Goal: Entertainment & Leisure: Consume media (video, audio)

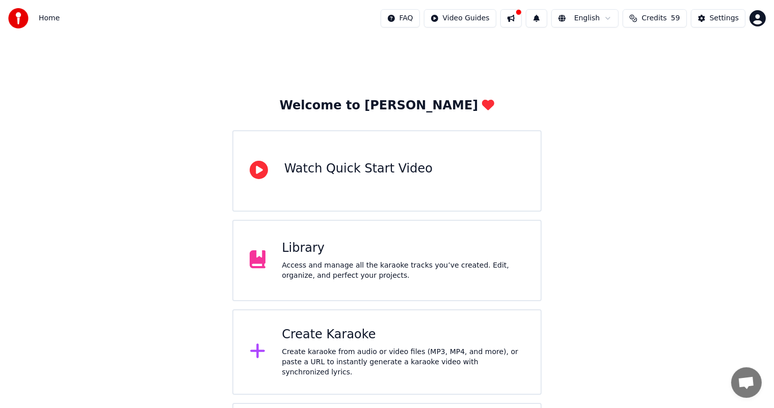
click at [320, 342] on div "Create Karaoke" at bounding box center [403, 335] width 242 height 16
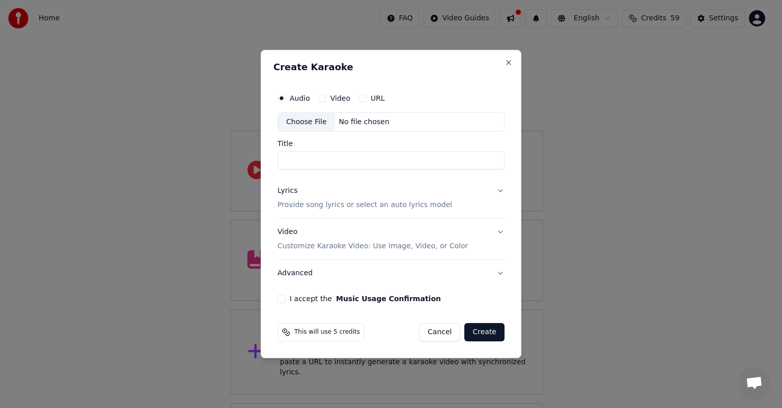
click at [375, 96] on label "URL" at bounding box center [378, 98] width 14 height 7
click at [367, 96] on button "URL" at bounding box center [363, 98] width 8 height 8
click at [295, 125] on input "text" at bounding box center [391, 122] width 227 height 20
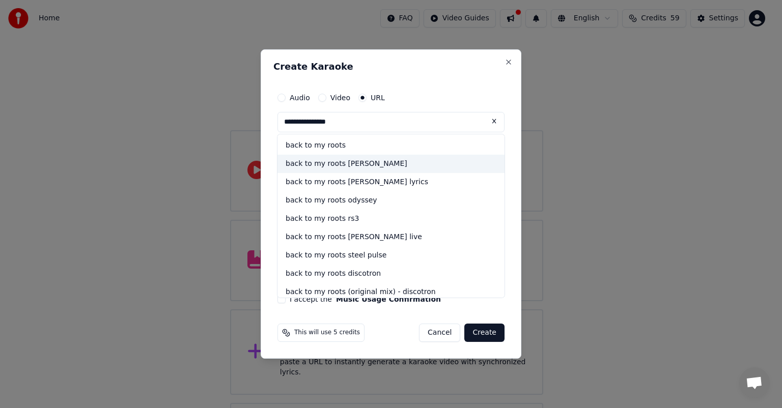
click at [344, 164] on div "back to my roots [PERSON_NAME]" at bounding box center [391, 164] width 227 height 18
type input "**********"
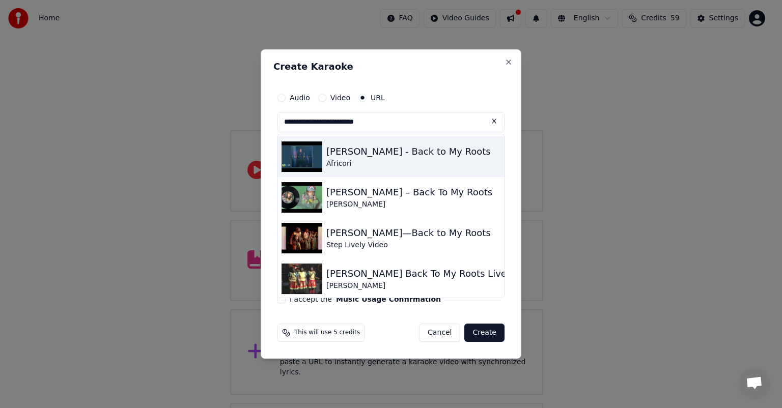
click at [349, 163] on div "Africori" at bounding box center [408, 164] width 164 height 10
type input "**********"
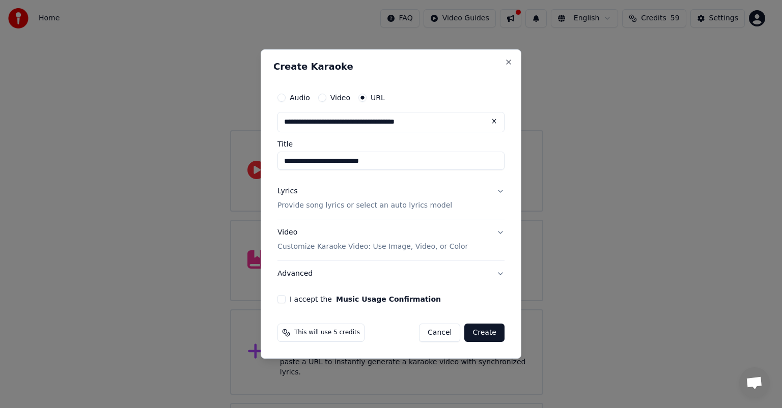
click at [289, 191] on div "Lyrics" at bounding box center [288, 191] width 20 height 10
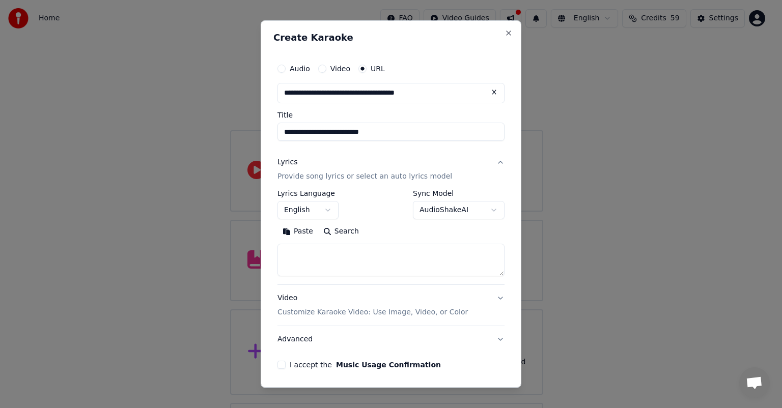
click at [299, 232] on button "Paste" at bounding box center [298, 232] width 41 height 16
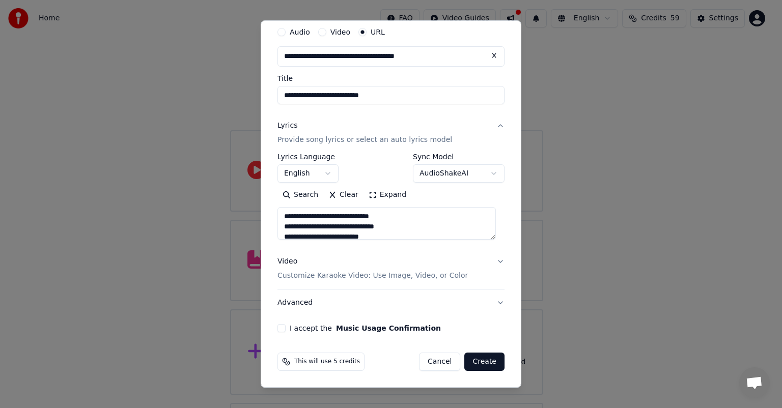
click at [283, 326] on button "I accept the Music Usage Confirmation" at bounding box center [282, 328] width 8 height 8
click at [471, 363] on button "Create" at bounding box center [484, 362] width 40 height 18
type textarea "**********"
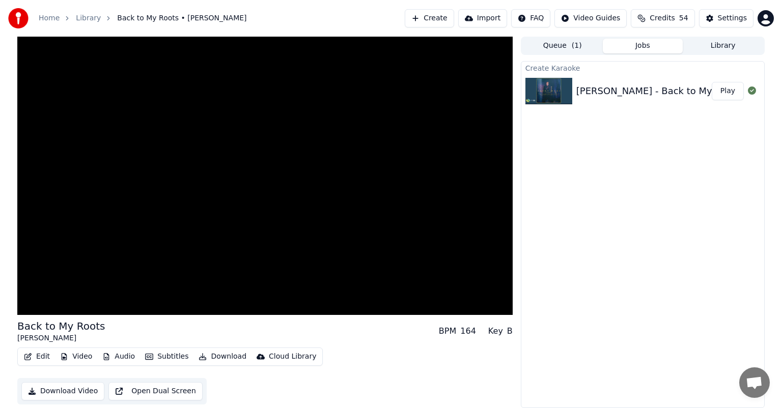
click at [114, 354] on button "Audio" at bounding box center [118, 357] width 41 height 14
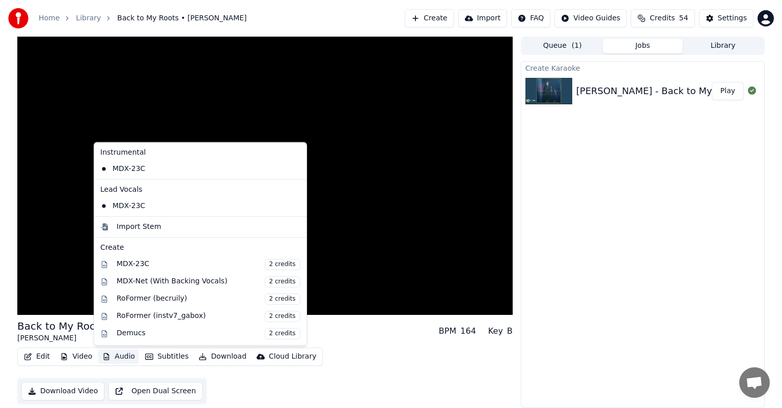
scroll to position [20, 0]
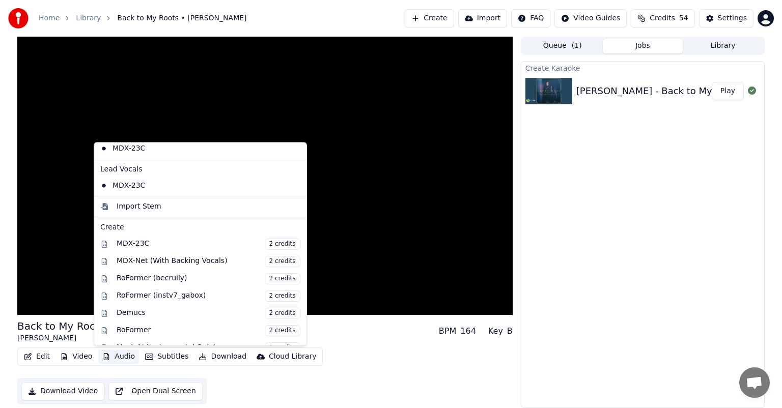
click at [167, 387] on div "Back to My Roots [PERSON_NAME] BPM 164 Key B Edit Video Audio Subtitles Downloa…" at bounding box center [265, 223] width 496 height 372
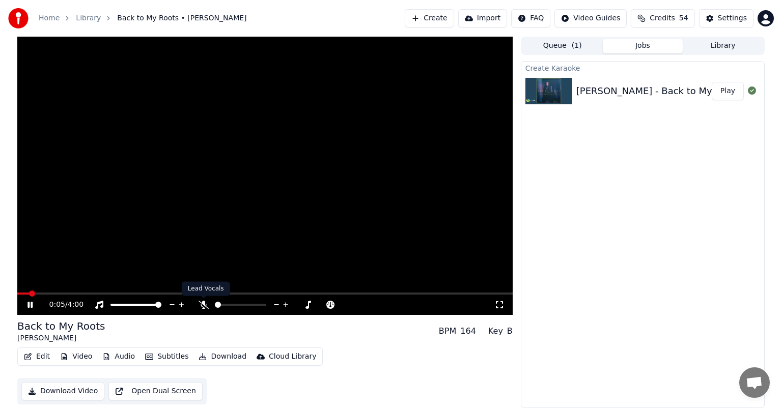
click at [203, 301] on span at bounding box center [203, 298] width 5 height 5
click at [202, 305] on icon at bounding box center [204, 305] width 10 height 8
click at [120, 355] on button "Audio" at bounding box center [118, 357] width 41 height 14
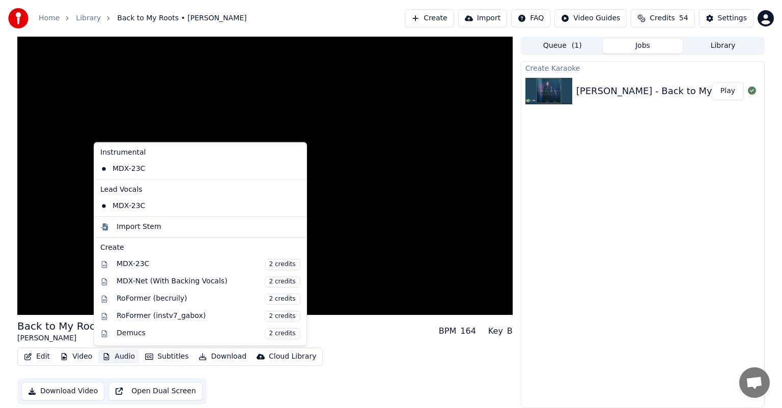
scroll to position [95, 0]
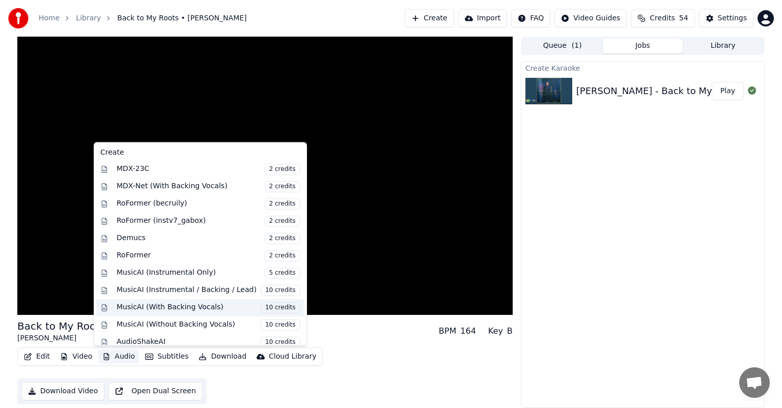
click at [169, 303] on div "MusicAI (With Backing Vocals) 10 credits" at bounding box center [209, 308] width 184 height 11
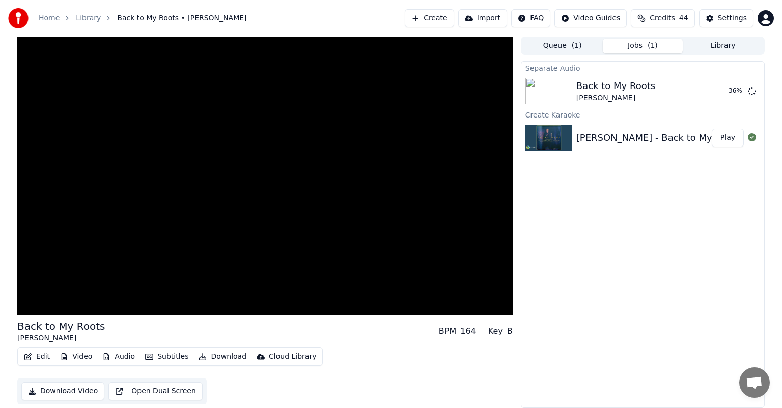
click at [35, 352] on button "Edit" at bounding box center [37, 357] width 34 height 14
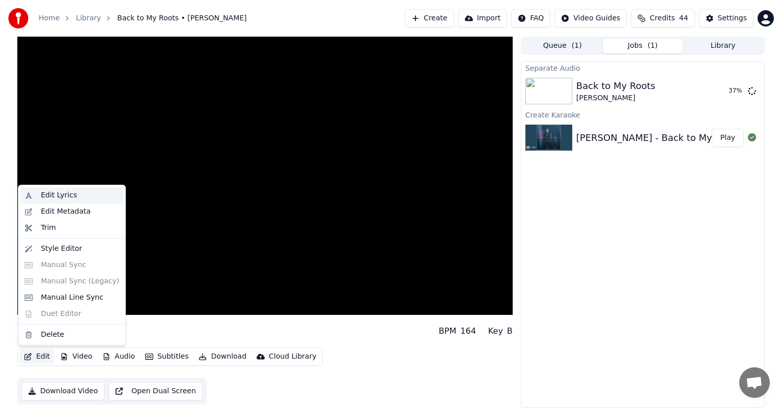
click at [67, 193] on div "Edit Lyrics" at bounding box center [59, 195] width 36 height 10
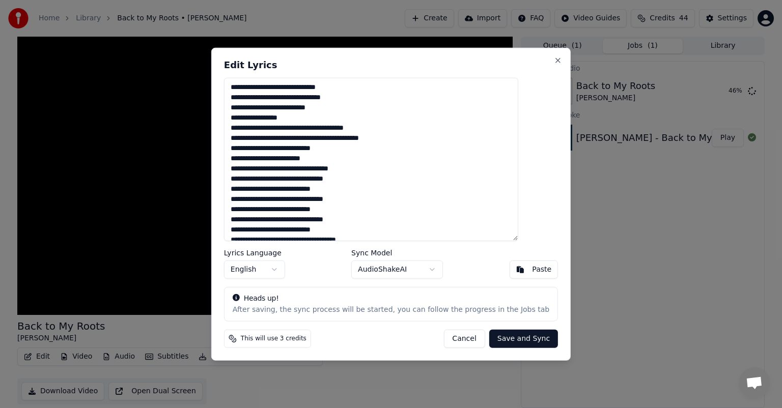
click at [502, 340] on button "Save and Sync" at bounding box center [523, 339] width 69 height 18
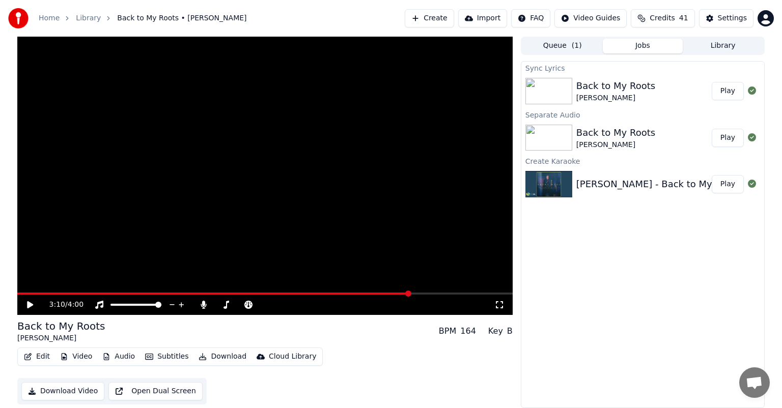
click at [31, 306] on icon at bounding box center [30, 304] width 6 height 7
click at [729, 90] on button "Play" at bounding box center [728, 91] width 32 height 18
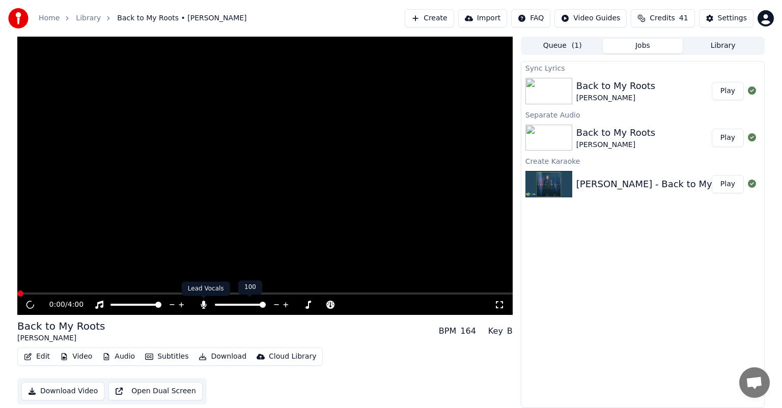
click at [204, 306] on icon at bounding box center [204, 305] width 6 height 8
click at [37, 352] on button "Edit" at bounding box center [37, 357] width 34 height 14
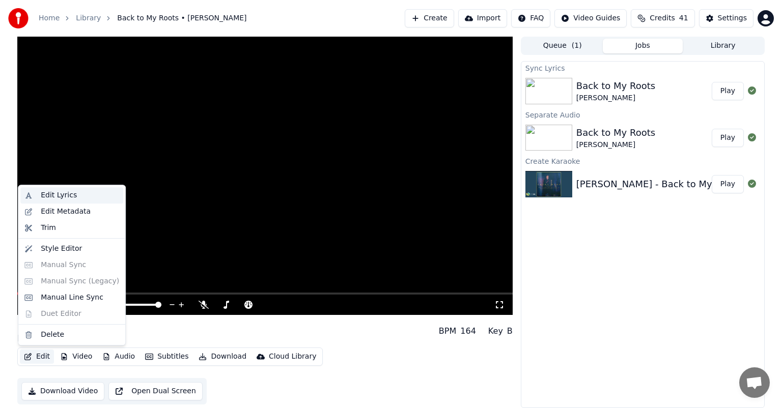
click at [57, 198] on div "Edit Lyrics" at bounding box center [59, 195] width 36 height 10
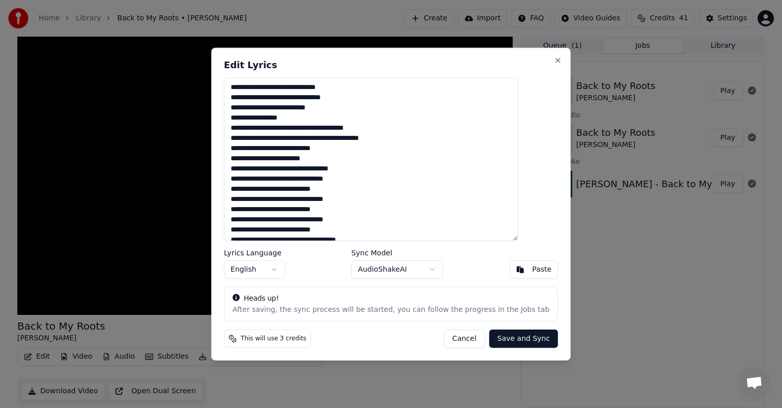
click at [506, 338] on button "Save and Sync" at bounding box center [523, 339] width 69 height 18
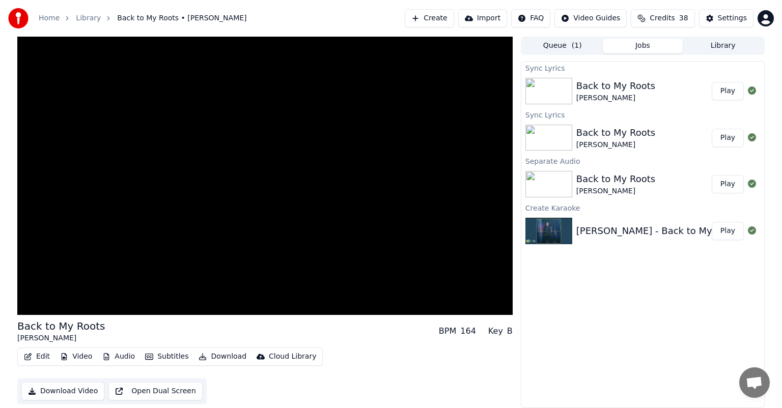
click at [727, 89] on button "Play" at bounding box center [728, 91] width 32 height 18
click at [76, 354] on button "Video" at bounding box center [76, 357] width 40 height 14
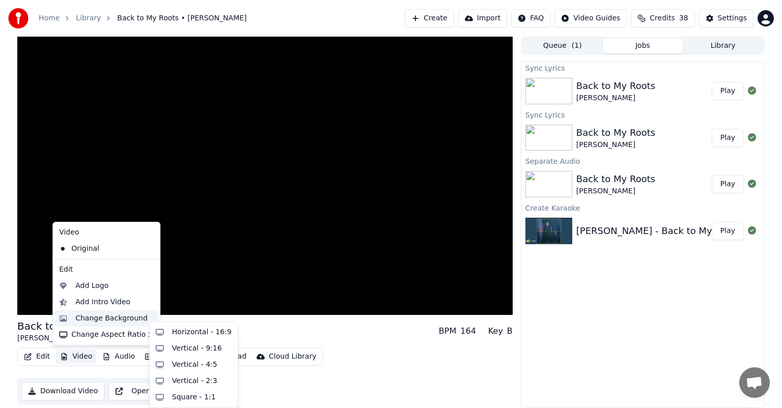
click at [101, 317] on div "Change Background" at bounding box center [111, 319] width 72 height 10
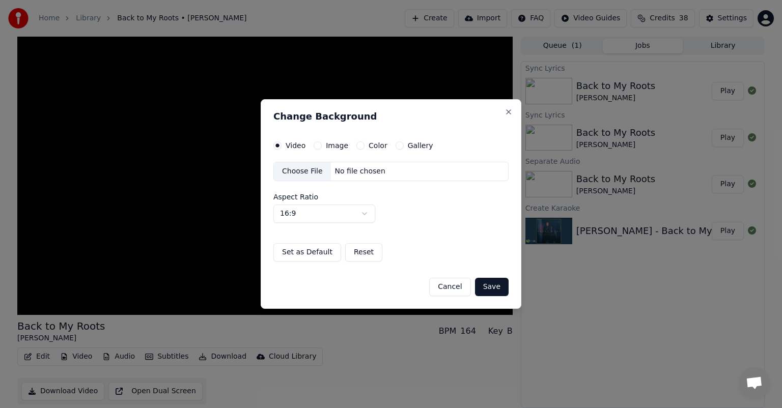
click at [414, 146] on label "Gallery" at bounding box center [420, 145] width 25 height 7
click at [404, 146] on button "Gallery" at bounding box center [400, 146] width 8 height 8
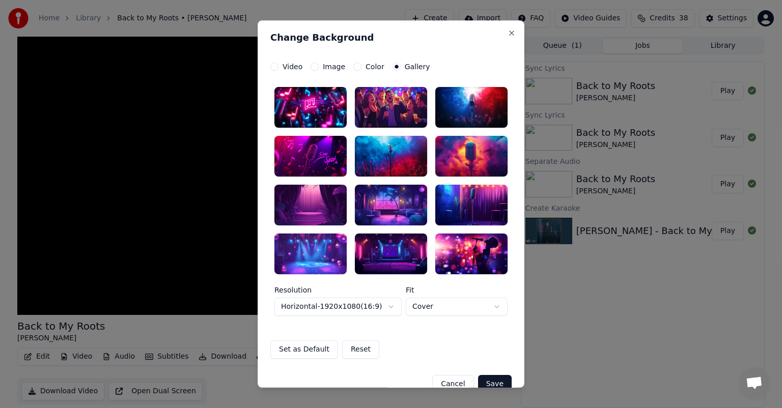
click at [389, 157] on div at bounding box center [391, 156] width 72 height 41
click at [487, 380] on button "Save" at bounding box center [495, 384] width 34 height 18
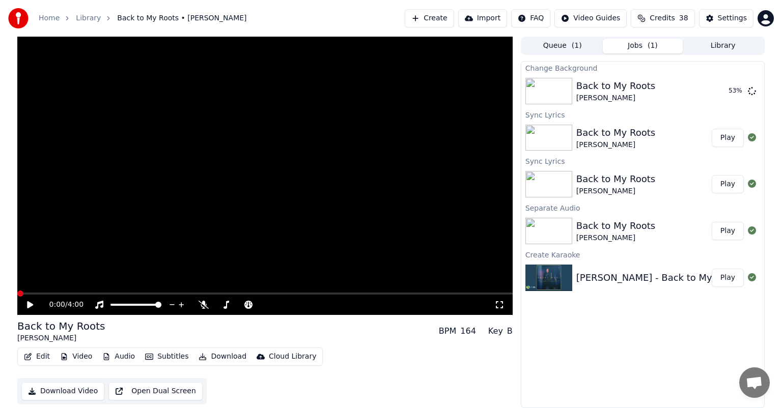
click at [729, 136] on button "Play" at bounding box center [728, 138] width 32 height 18
click at [727, 89] on button "Play" at bounding box center [728, 91] width 32 height 18
click at [163, 353] on button "Subtitles" at bounding box center [166, 357] width 51 height 14
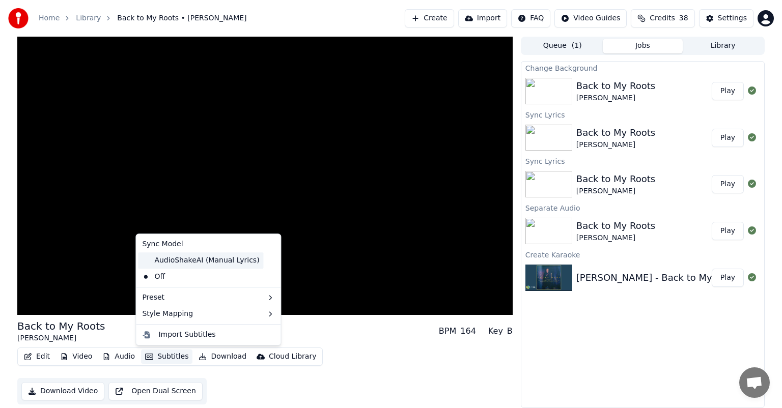
click at [172, 256] on div "AudioShakeAI (Manual Lyrics)" at bounding box center [200, 261] width 125 height 16
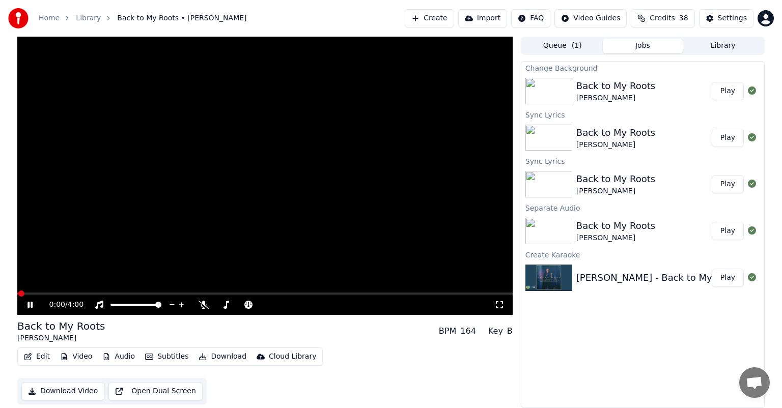
click at [169, 353] on button "Subtitles" at bounding box center [166, 357] width 51 height 14
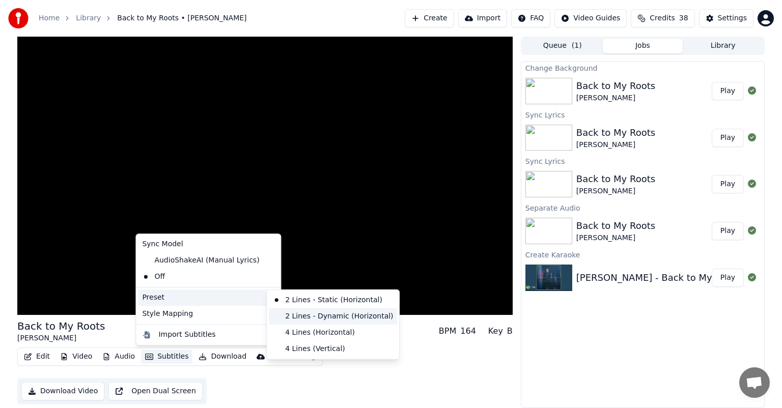
click at [296, 316] on div "2 Lines - Dynamic (Horizontal)" at bounding box center [333, 317] width 128 height 16
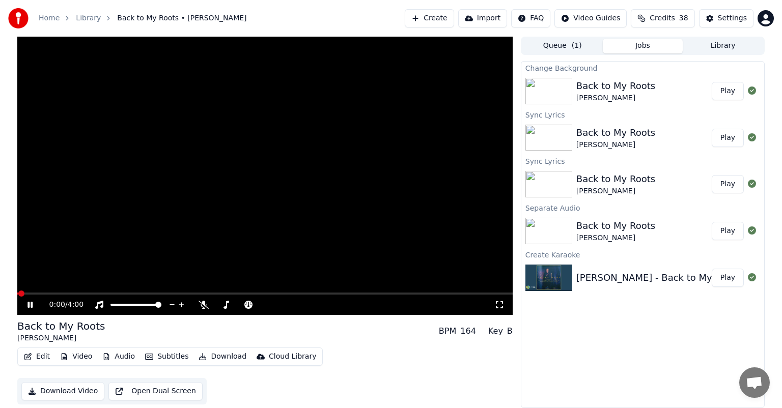
click at [165, 351] on button "Subtitles" at bounding box center [166, 357] width 51 height 14
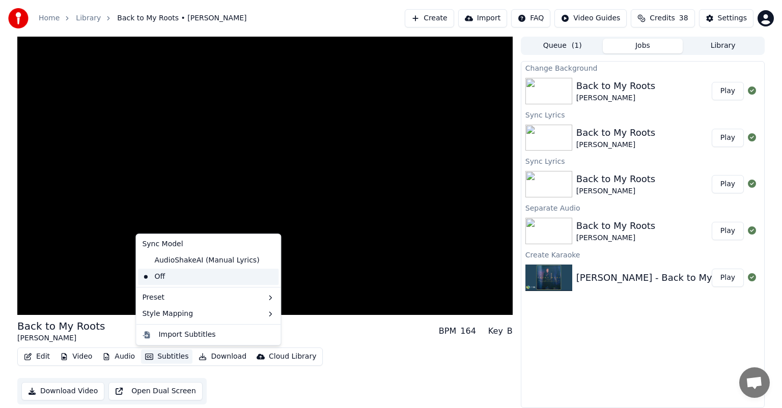
click at [156, 274] on div "Off" at bounding box center [208, 277] width 141 height 16
click at [163, 353] on button "Subtitles" at bounding box center [166, 357] width 51 height 14
click at [163, 256] on div "AudioShakeAI (Manual Lyrics)" at bounding box center [200, 261] width 125 height 16
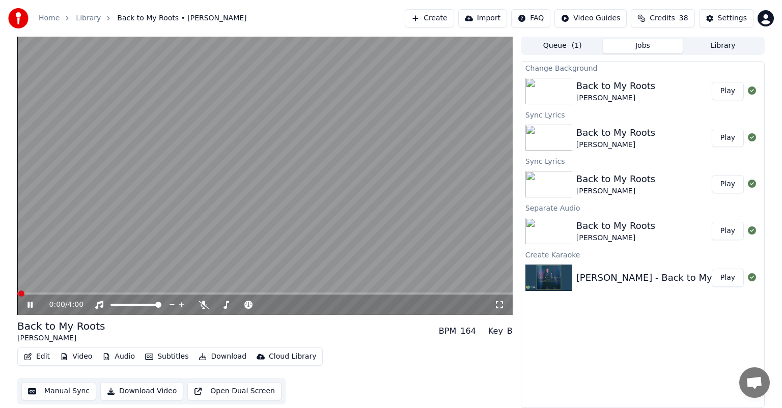
click at [28, 303] on icon at bounding box center [30, 305] width 5 height 6
click at [725, 85] on button "Play" at bounding box center [728, 91] width 32 height 18
click at [39, 354] on button "Edit" at bounding box center [37, 357] width 34 height 14
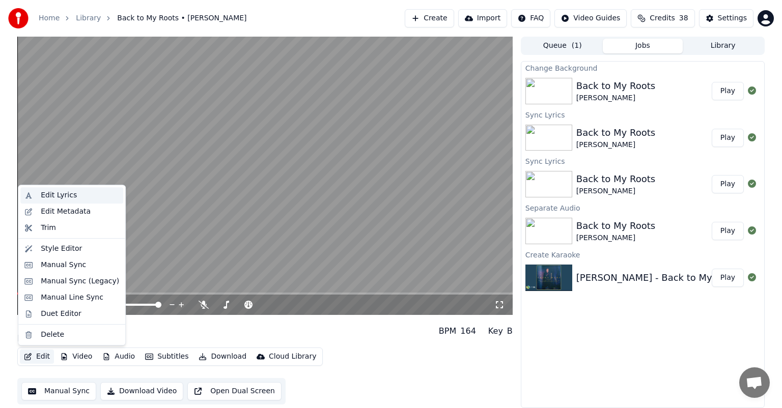
click at [50, 193] on div "Edit Lyrics" at bounding box center [59, 195] width 36 height 10
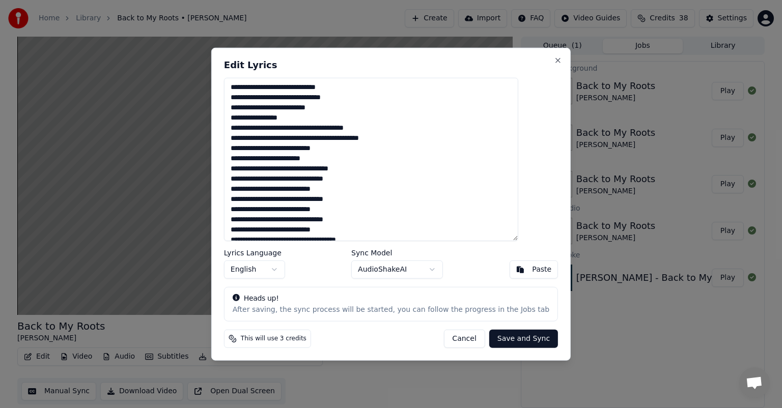
scroll to position [100, 0]
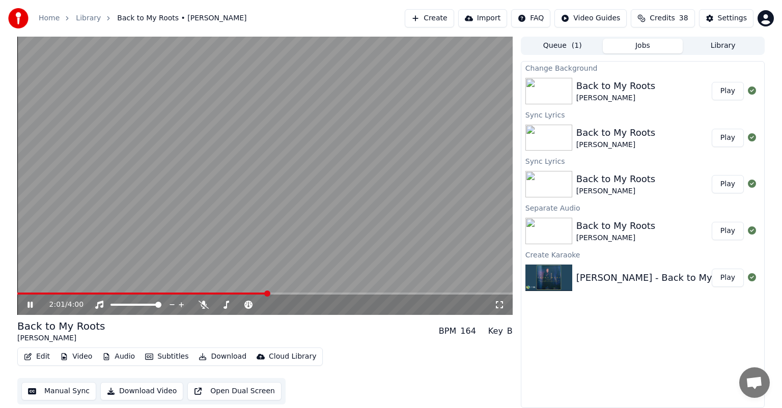
click at [8, 347] on div "2:01 / 4:00 Back to My Roots [PERSON_NAME] BPM 164 Key B Edit Video Audio Subti…" at bounding box center [391, 223] width 782 height 372
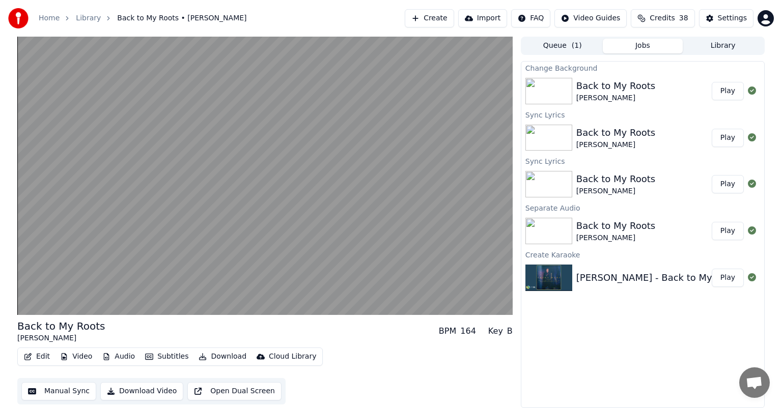
click at [221, 355] on button "Download" at bounding box center [223, 357] width 56 height 14
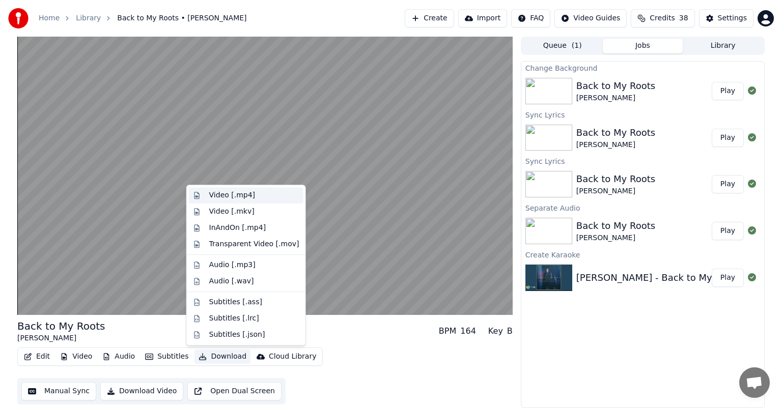
click at [220, 196] on div "Video [.mp4]" at bounding box center [232, 195] width 46 height 10
